Goal: Information Seeking & Learning: Get advice/opinions

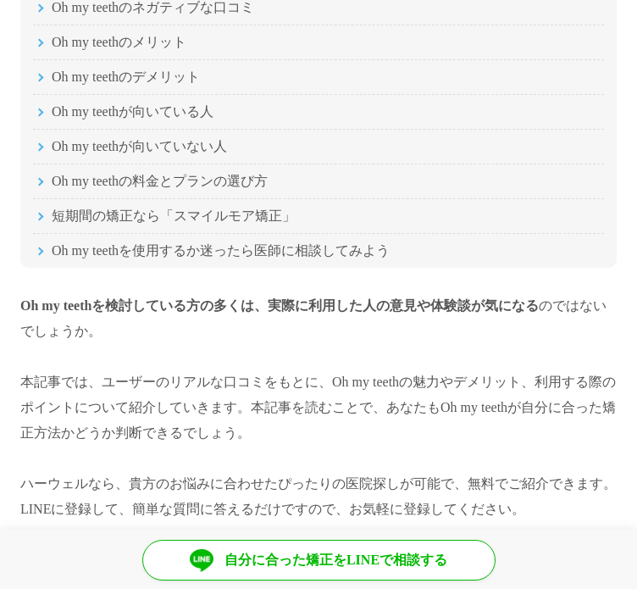
scroll to position [254, 0]
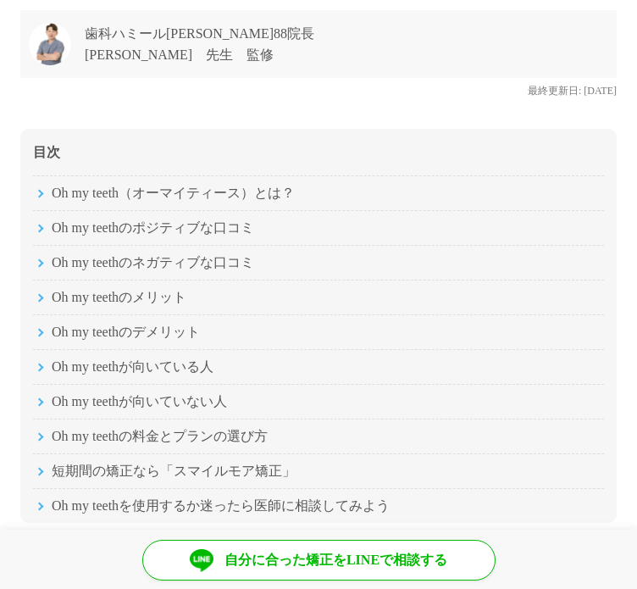
click at [186, 264] on li "Oh my teethのネガティブな口コミ" at bounding box center [318, 262] width 571 height 35
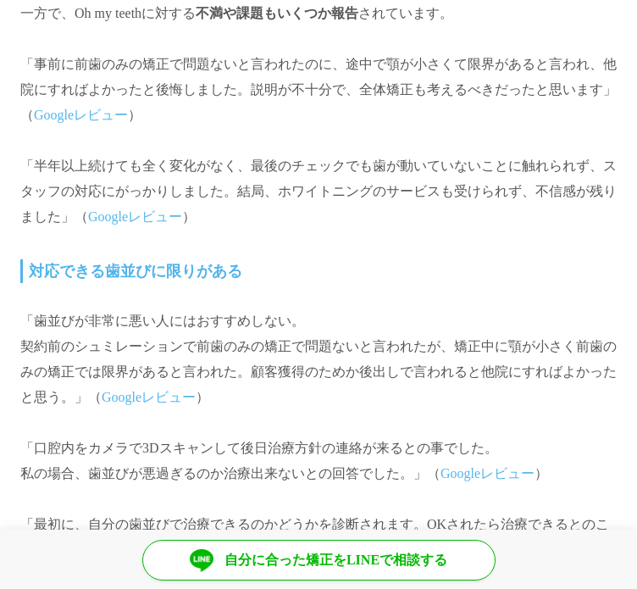
scroll to position [3191, 0]
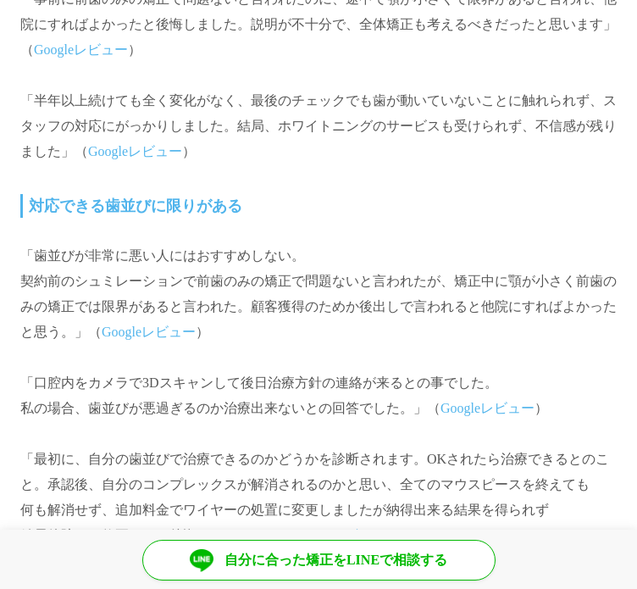
click at [115, 328] on link "Googleレビュー" at bounding box center [149, 331] width 94 height 14
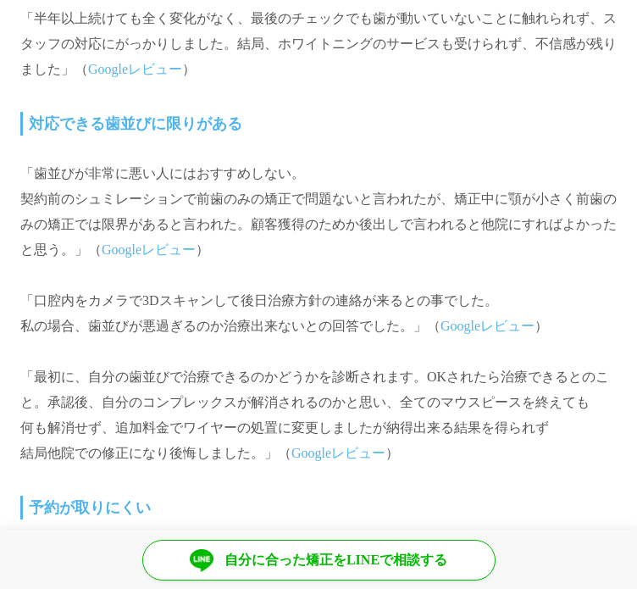
scroll to position [3276, 0]
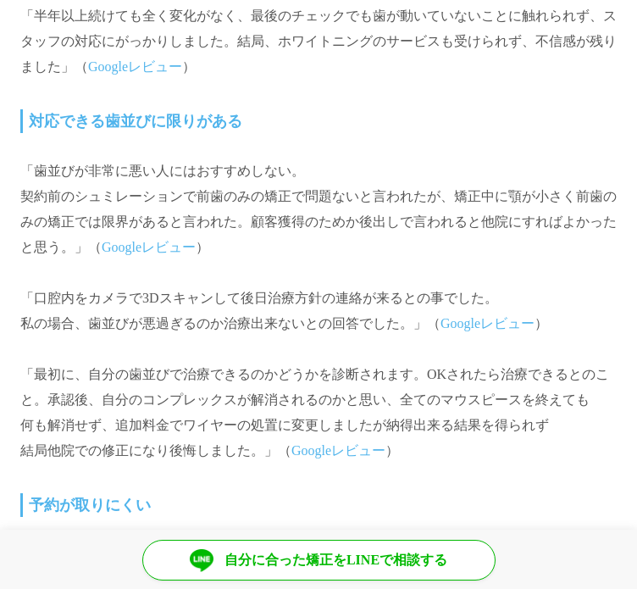
click at [490, 319] on link "Googleレビュー" at bounding box center [488, 323] width 94 height 14
click at [332, 446] on link "Googleレビュー" at bounding box center [338, 450] width 94 height 14
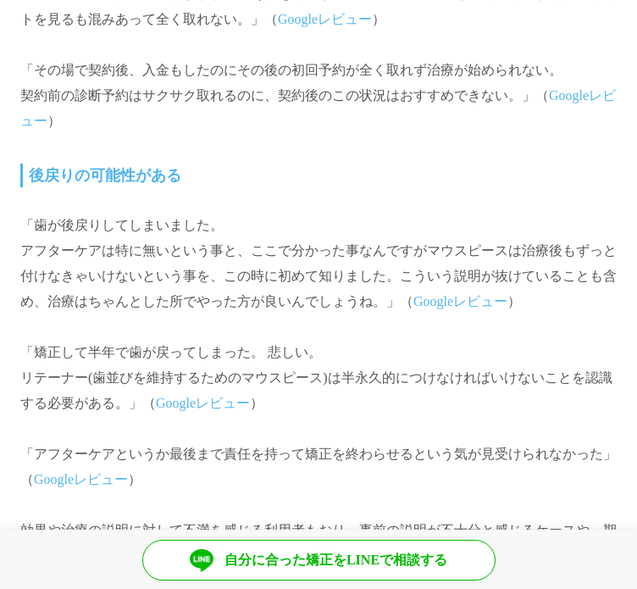
scroll to position [4038, 0]
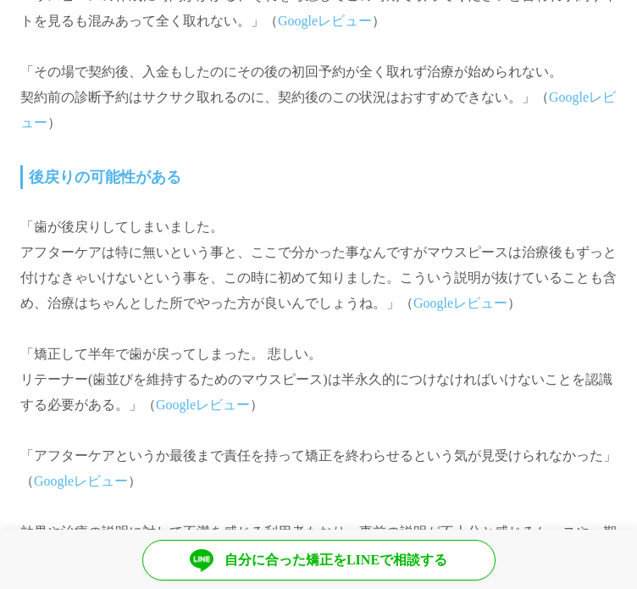
click at [441, 306] on link "Googleレビュー" at bounding box center [460, 303] width 94 height 14
click at [204, 401] on link "Googleレビュー" at bounding box center [203, 404] width 94 height 14
